Goal: Task Accomplishment & Management: Use online tool/utility

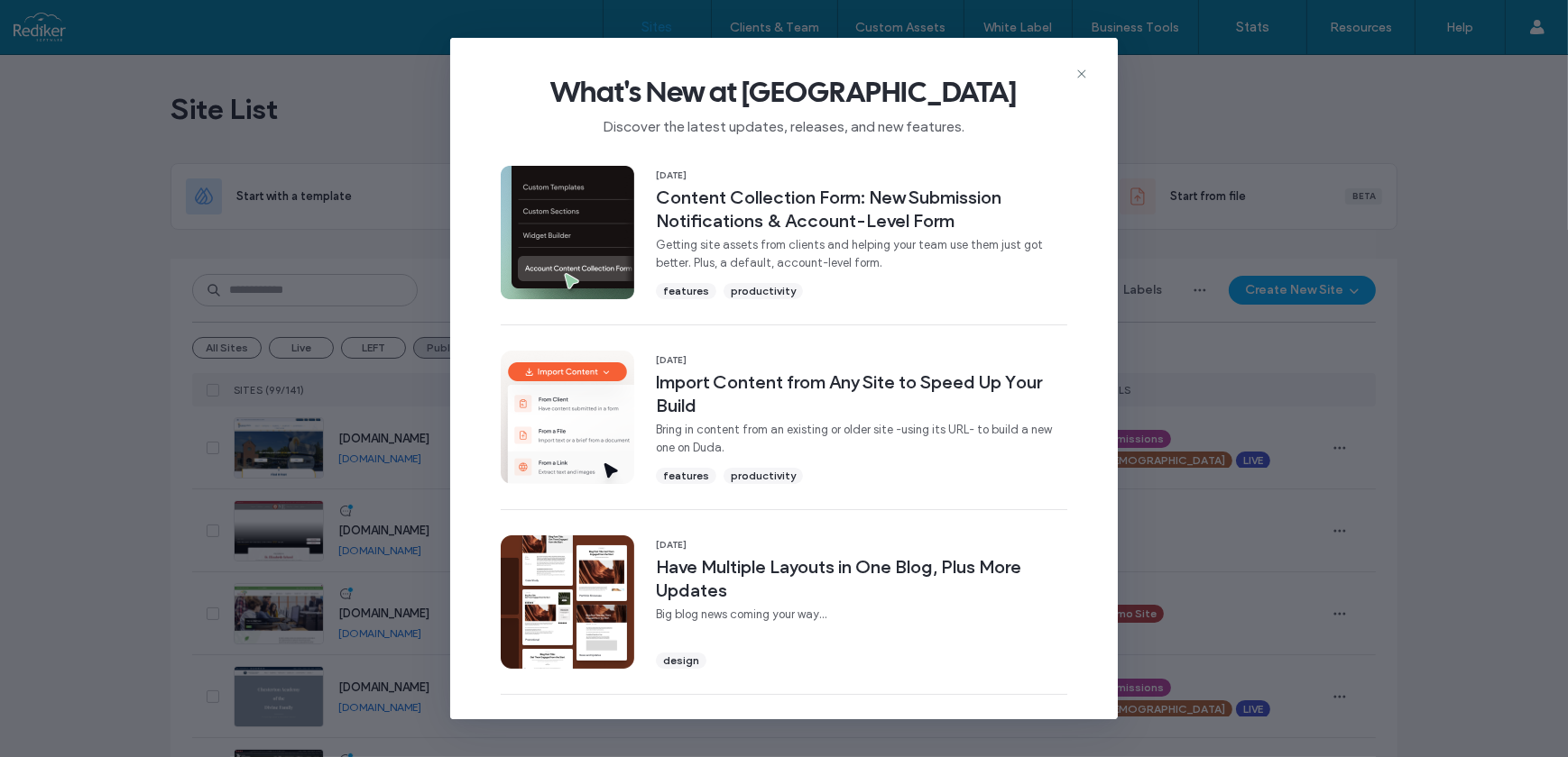
click at [1075, 84] on span "What's New at Duda" at bounding box center [784, 91] width 609 height 36
click at [1084, 74] on icon at bounding box center [1081, 74] width 14 height 14
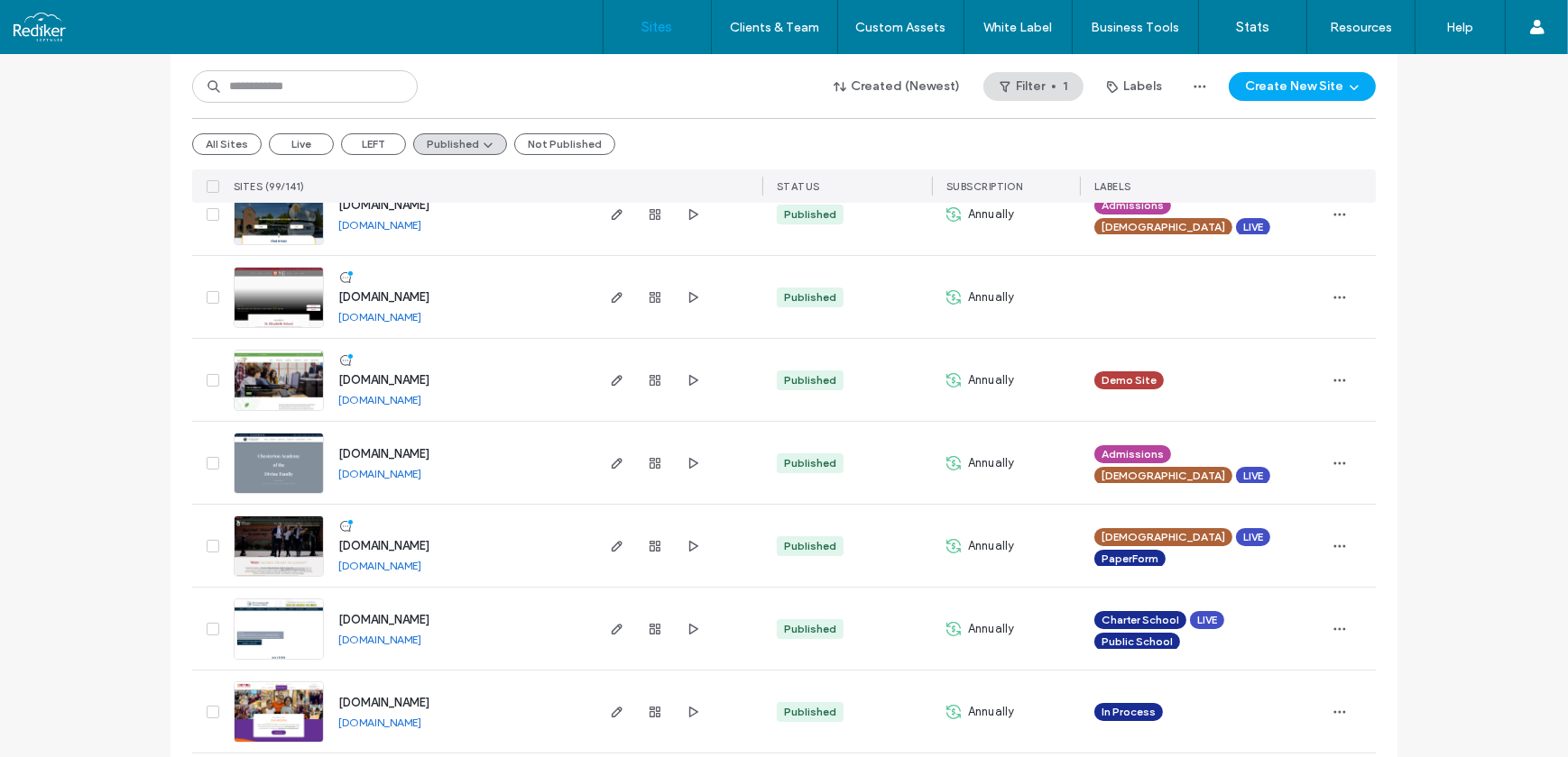
scroll to position [245, 0]
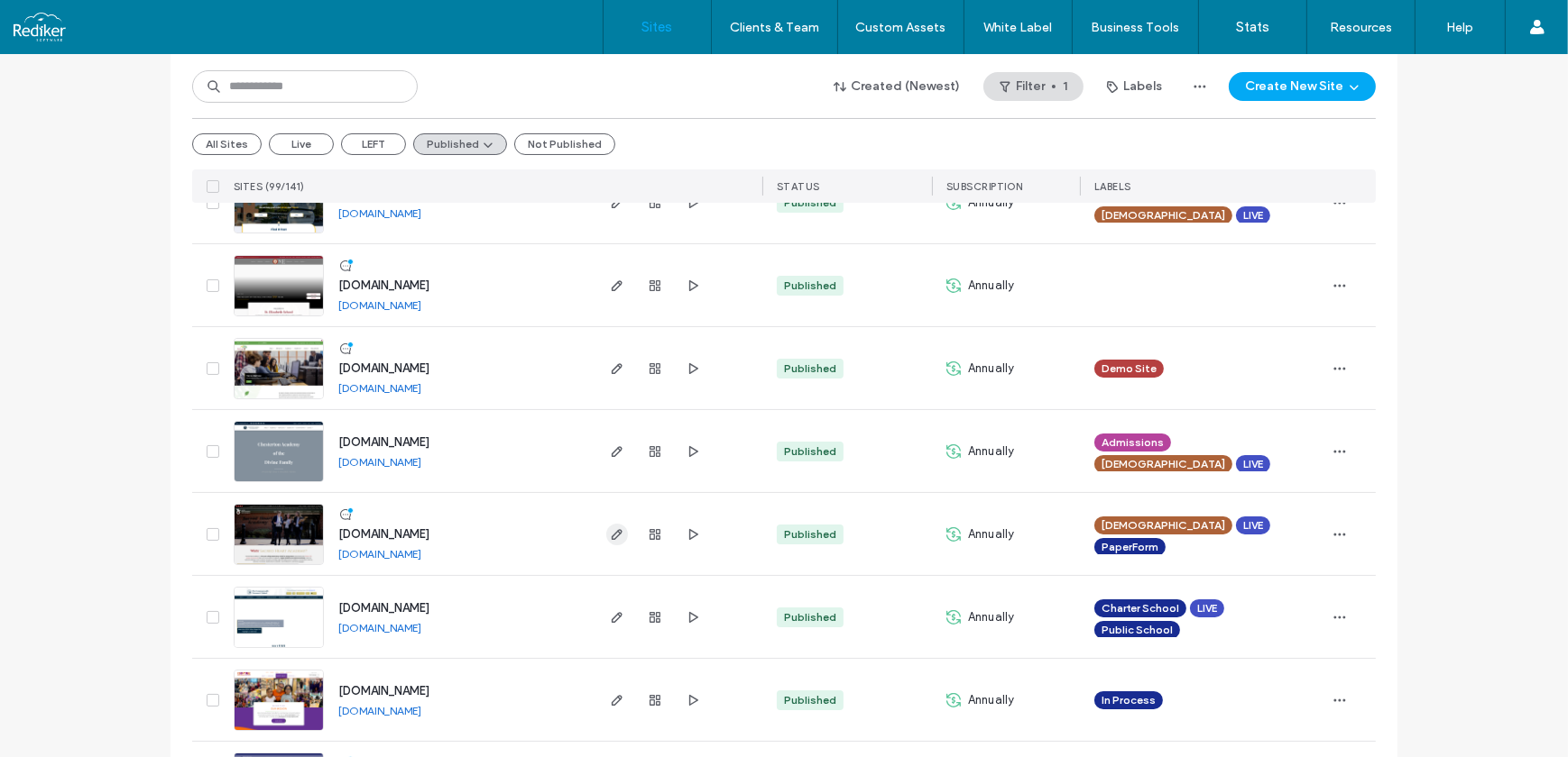
click at [612, 536] on icon "button" at bounding box center [616, 534] width 14 height 14
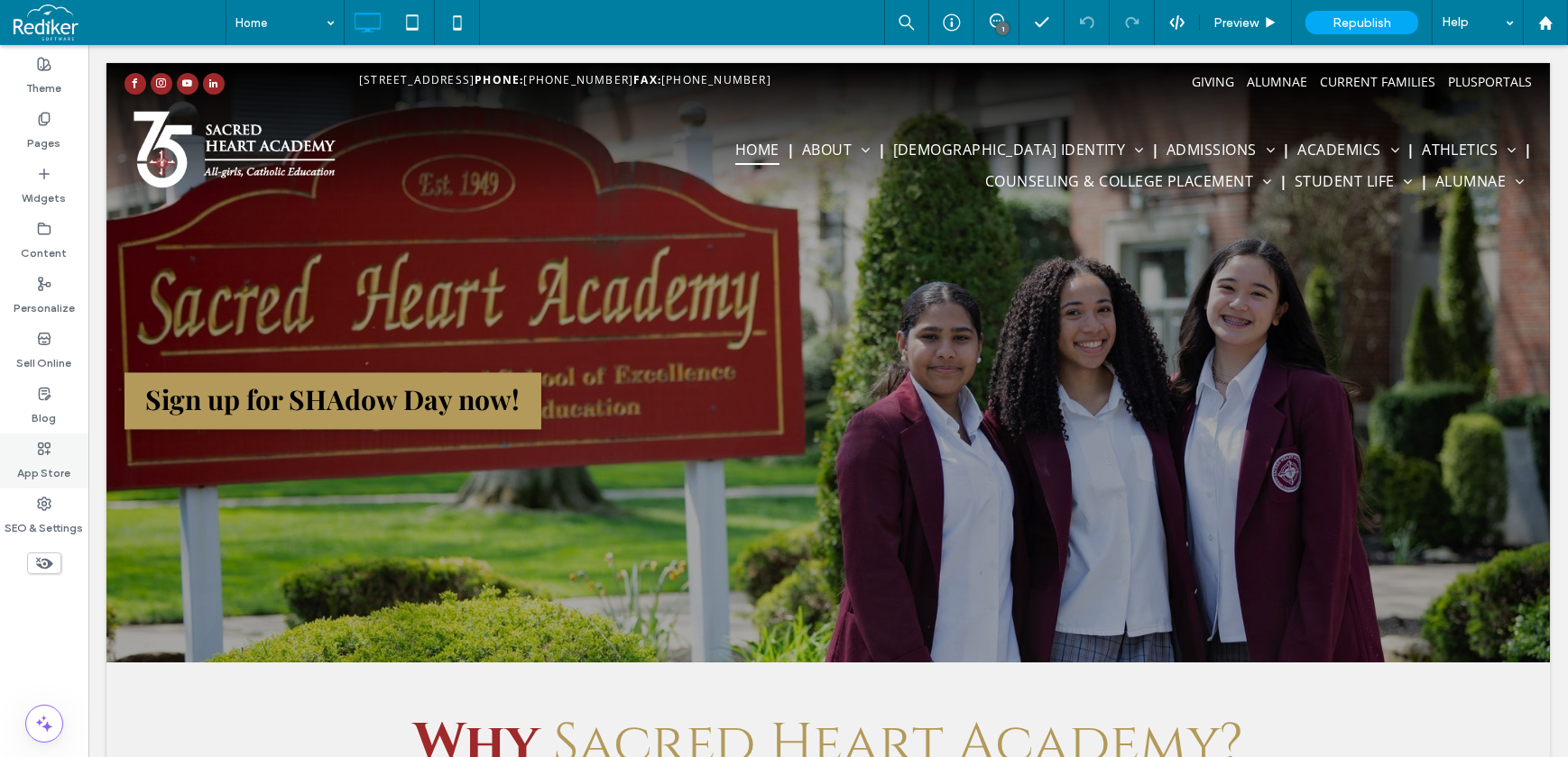
click at [46, 449] on icon at bounding box center [44, 448] width 14 height 14
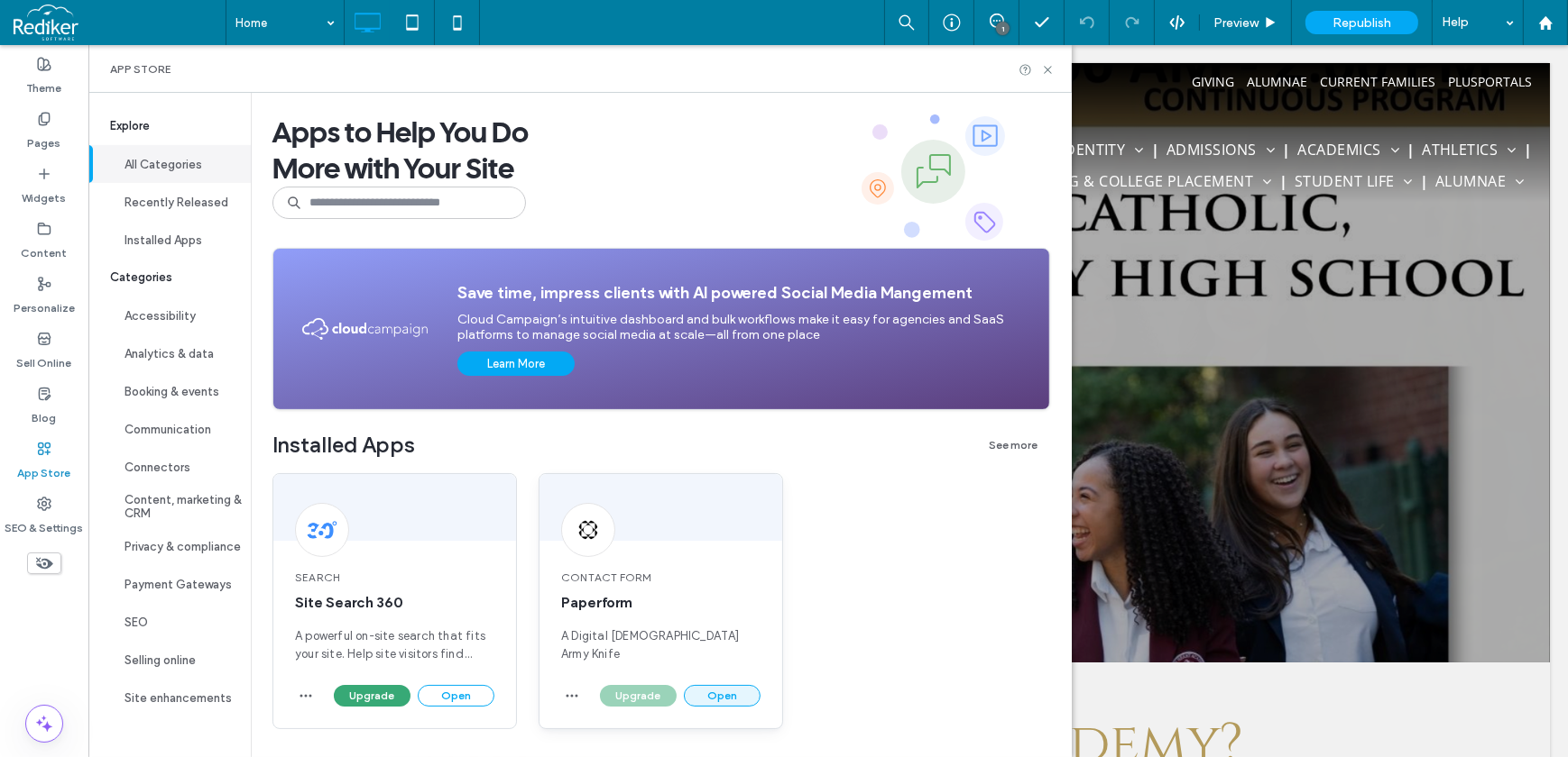
click at [714, 696] on button "Open" at bounding box center [722, 696] width 76 height 21
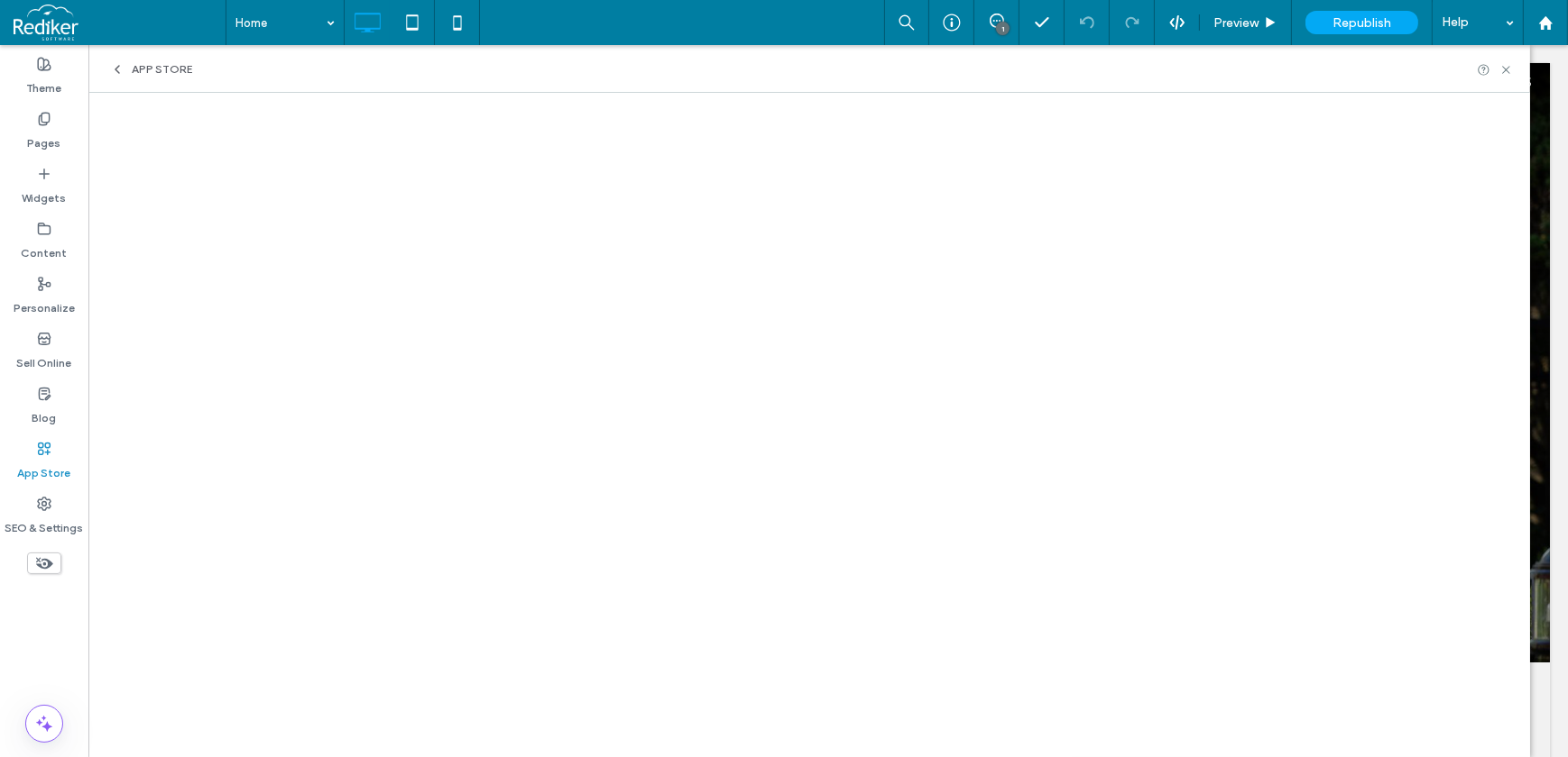
click at [160, 60] on div "App Store" at bounding box center [809, 68] width 1441 height 47
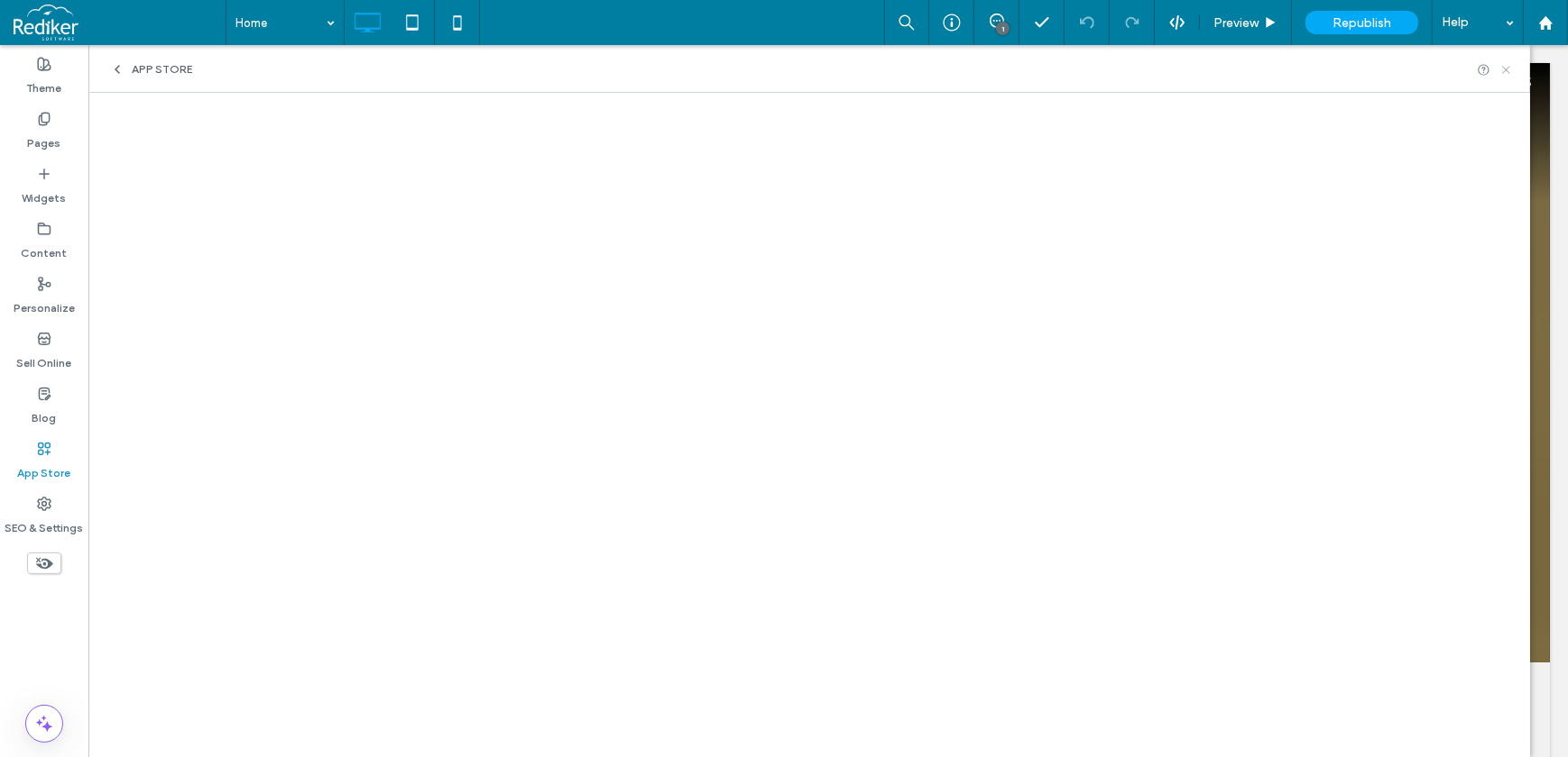
drag, startPoint x: 1502, startPoint y: 69, endPoint x: 1422, endPoint y: 18, distance: 94.9
click at [1502, 69] on icon at bounding box center [1506, 70] width 14 height 14
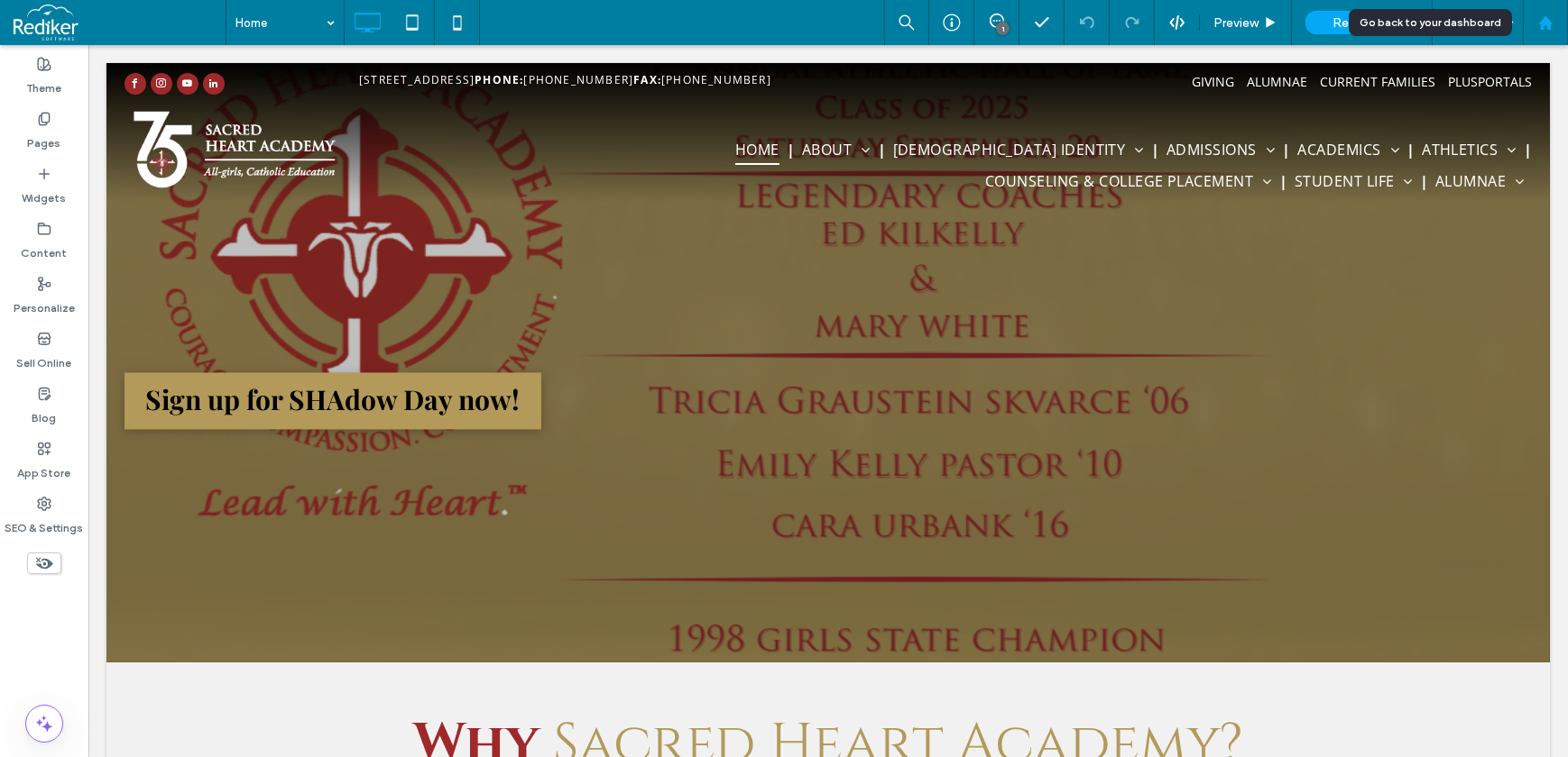
click at [1552, 20] on div at bounding box center [1545, 22] width 43 height 15
